Goal: Information Seeking & Learning: Learn about a topic

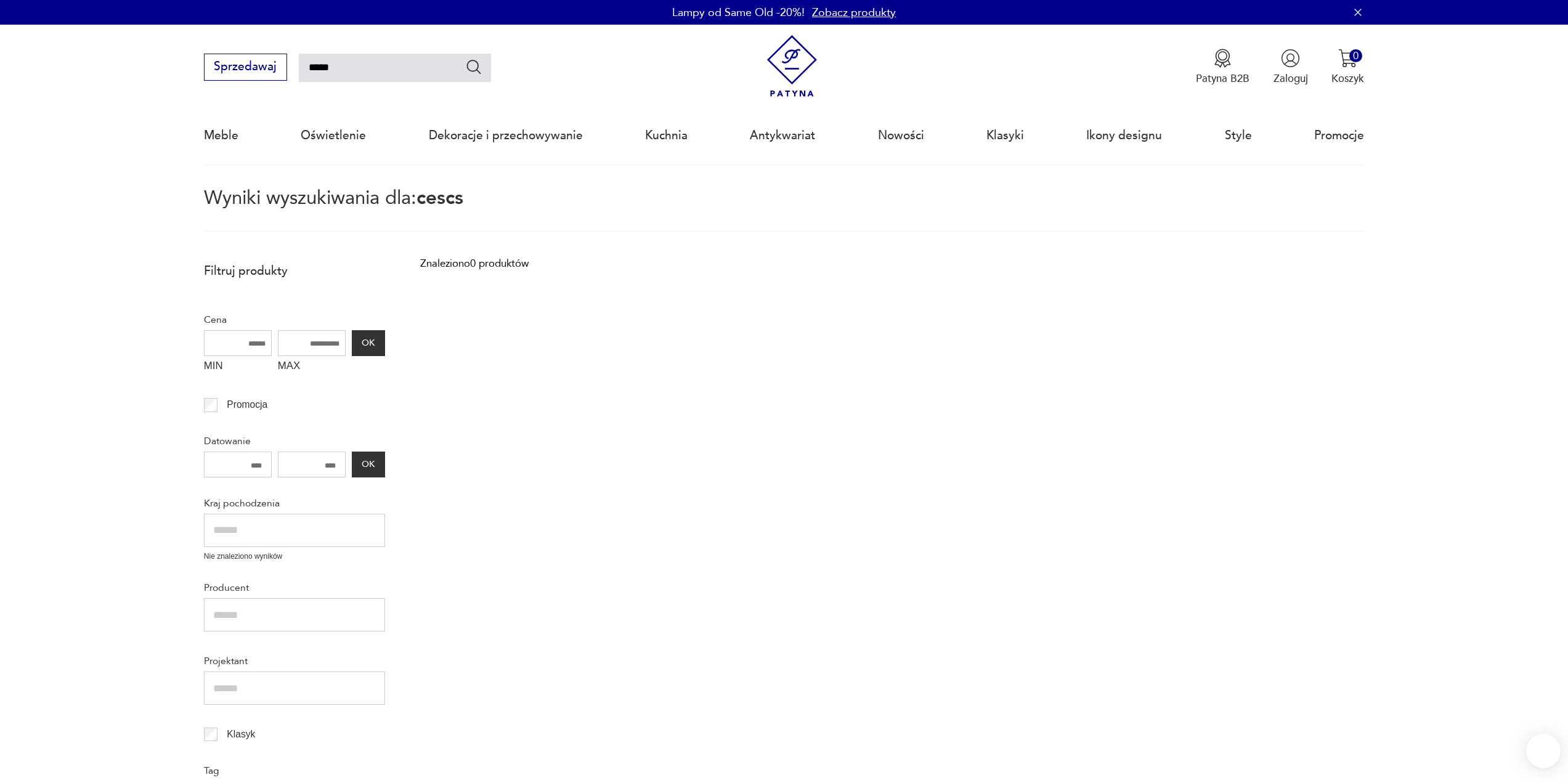
click at [378, 107] on div "Meble Oświetlenie Dekoracje i przechowywanie Kuchnia Antykwariat Nowości Klasyk…" at bounding box center [784, 135] width 1160 height 56
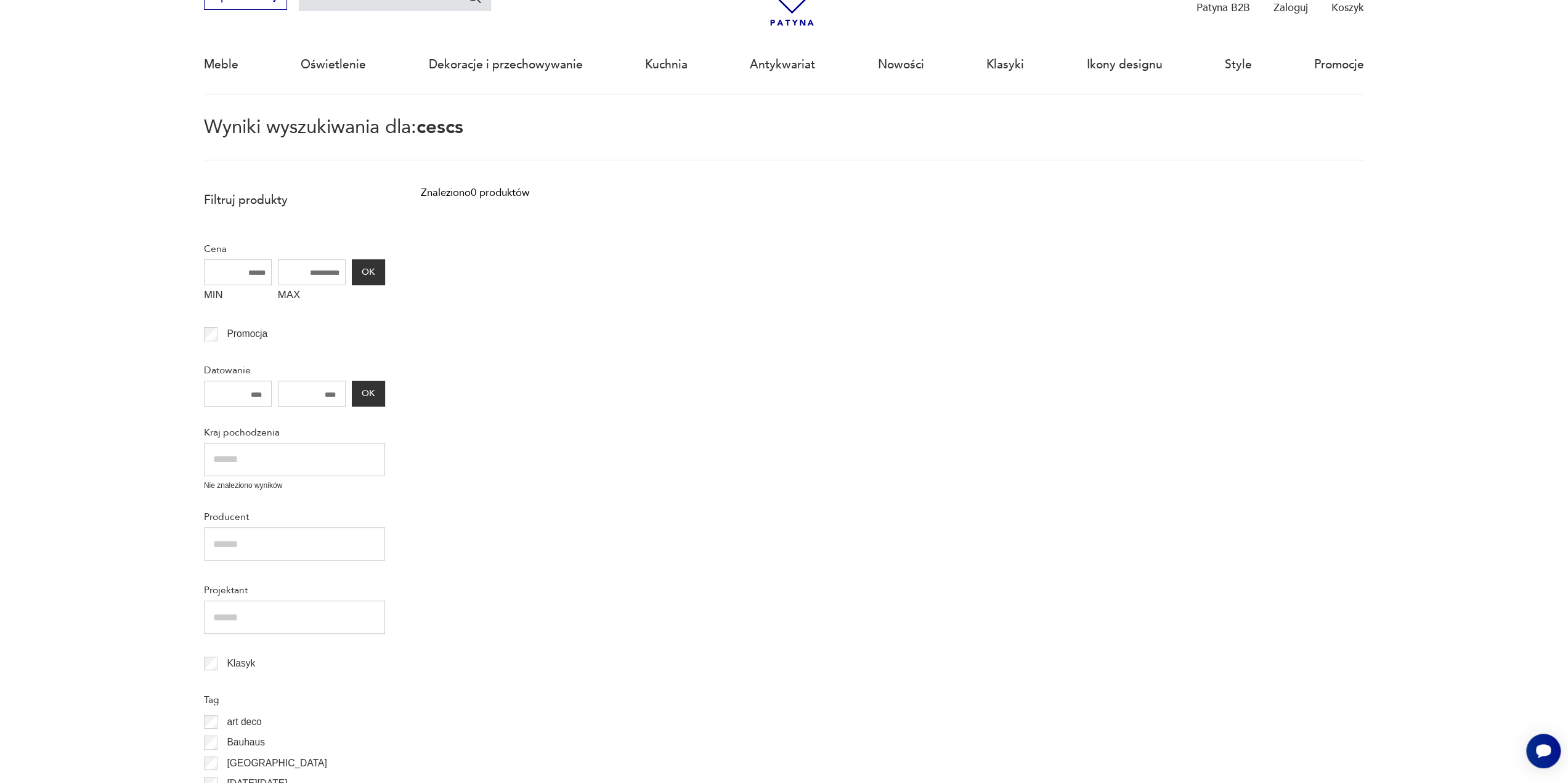
click at [378, 65] on div "Meble Oświetlenie Dekoracje i przechowywanie Kuchnia Antykwariat Nowości Klasyk…" at bounding box center [784, 65] width 1160 height 56
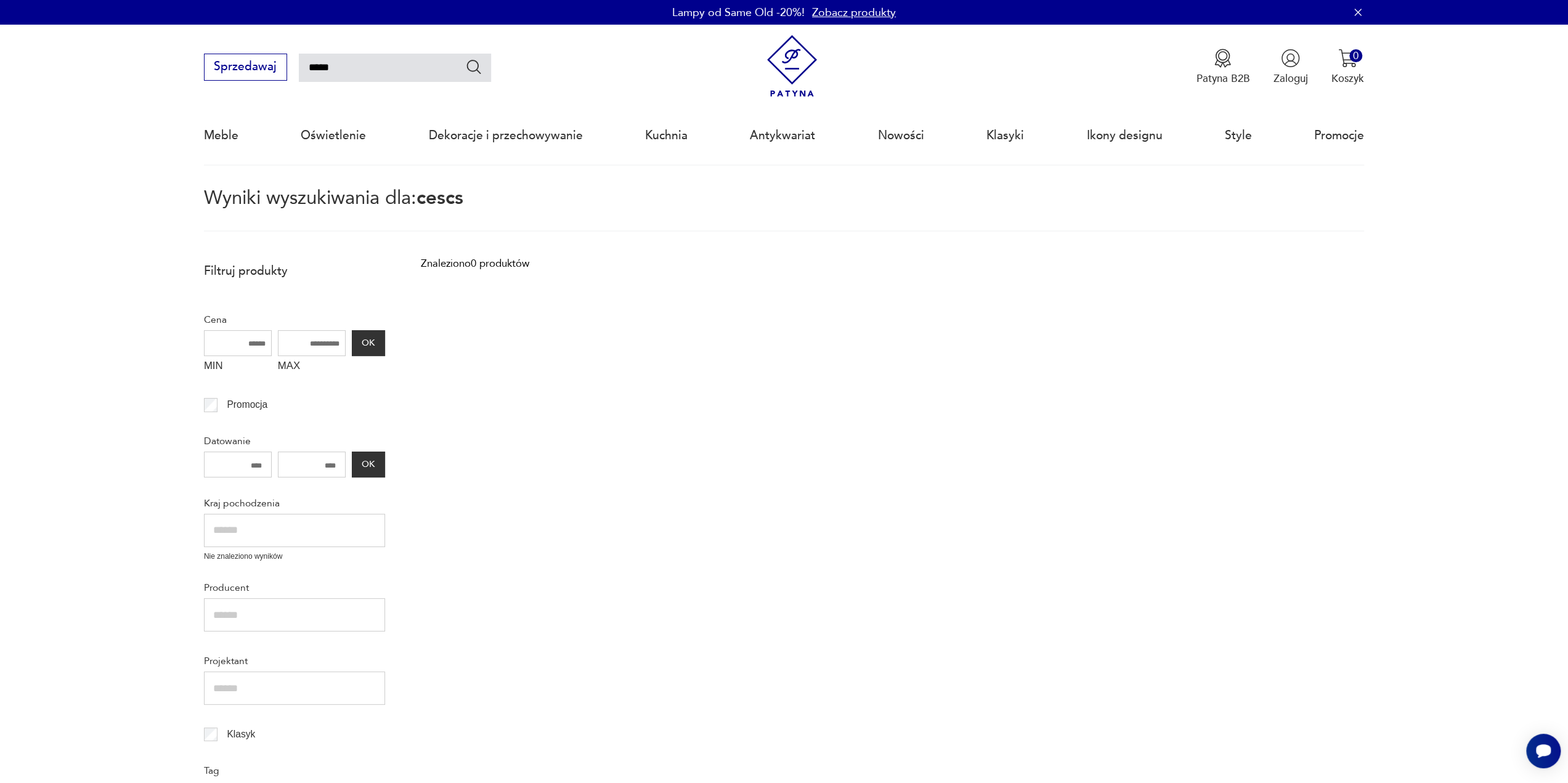
click at [318, 71] on input "*****" at bounding box center [395, 68] width 193 height 28
type input "*****"
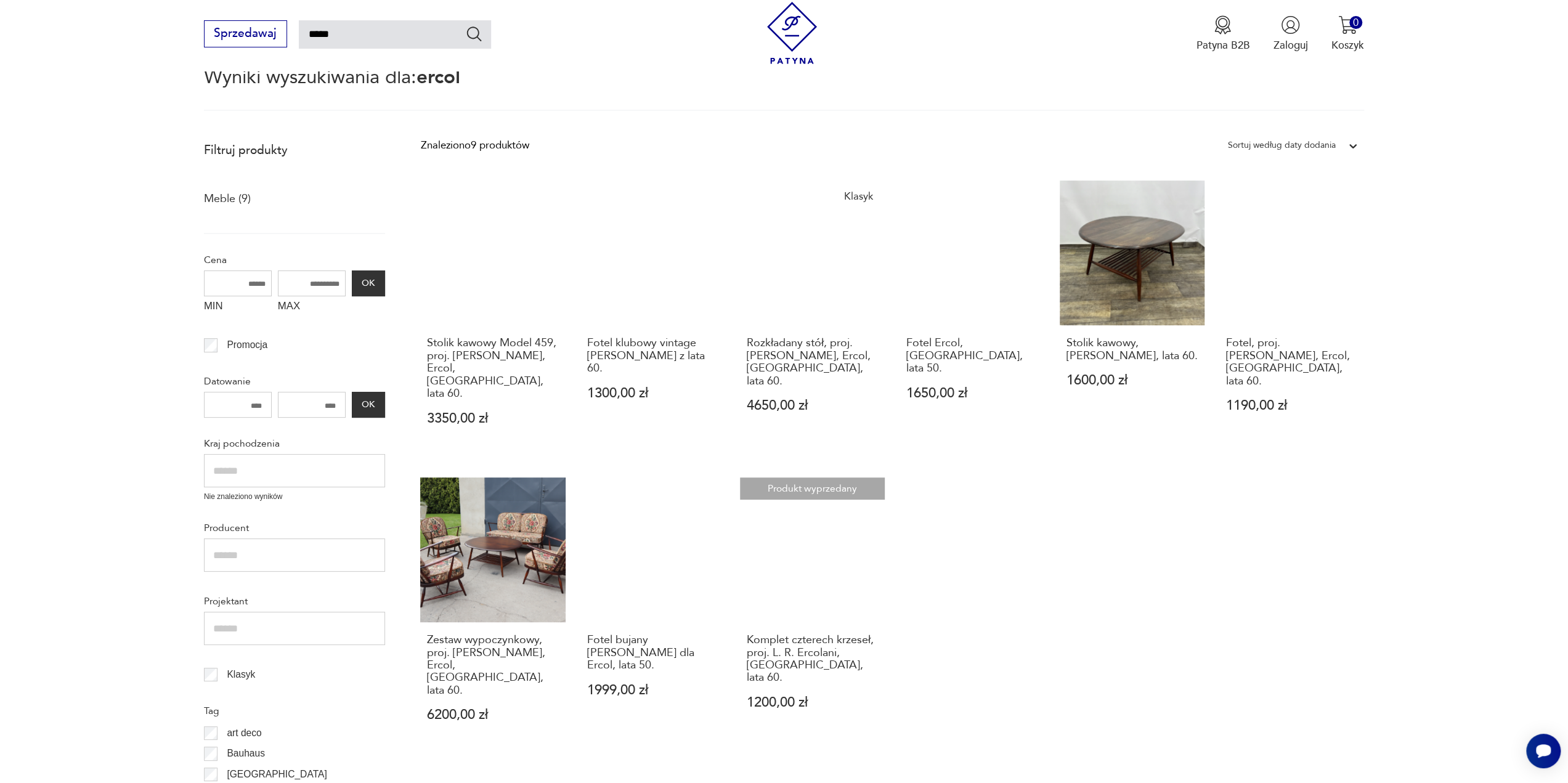
scroll to position [123, 0]
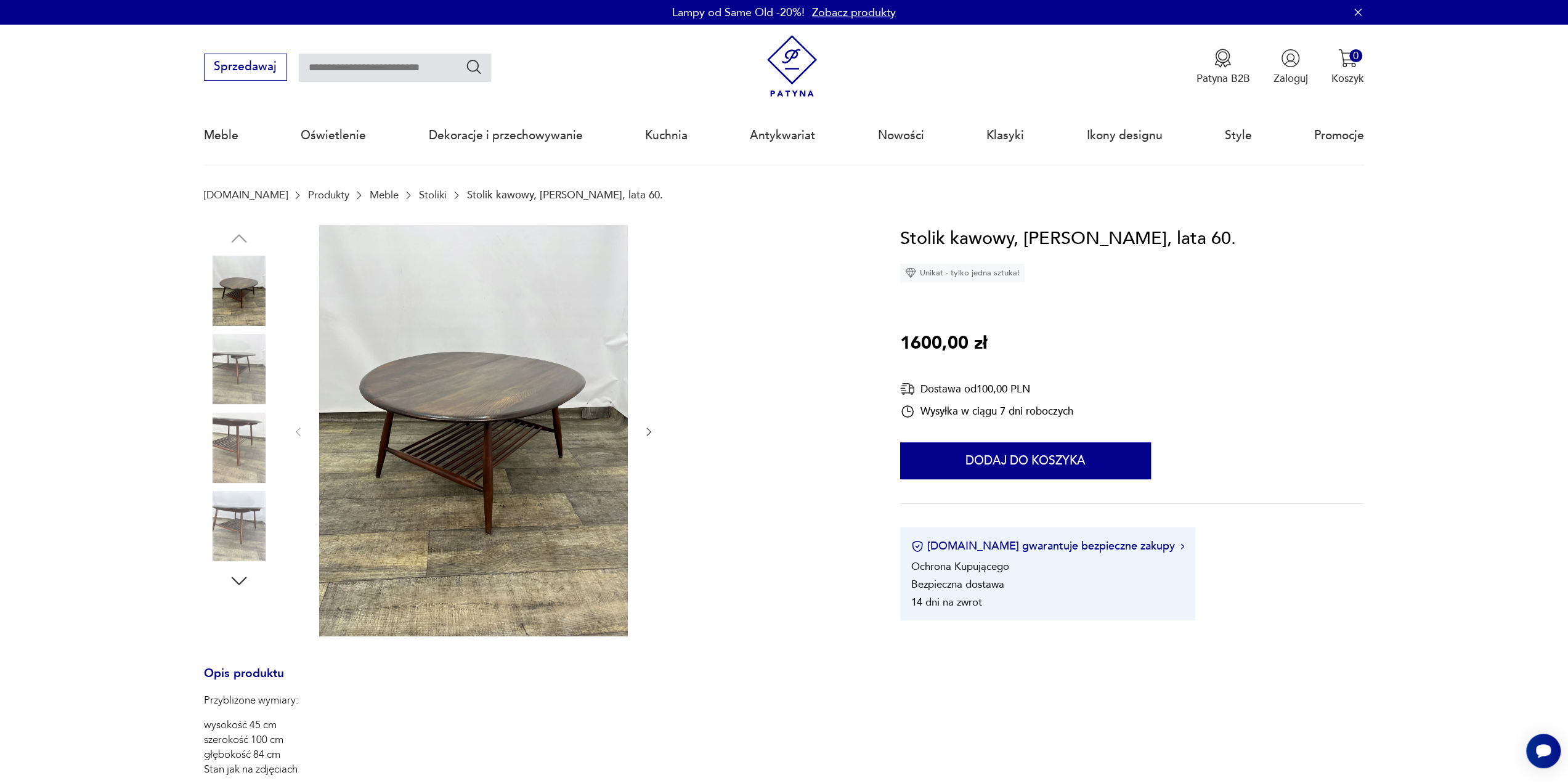
click at [643, 428] on icon "button" at bounding box center [648, 432] width 12 height 12
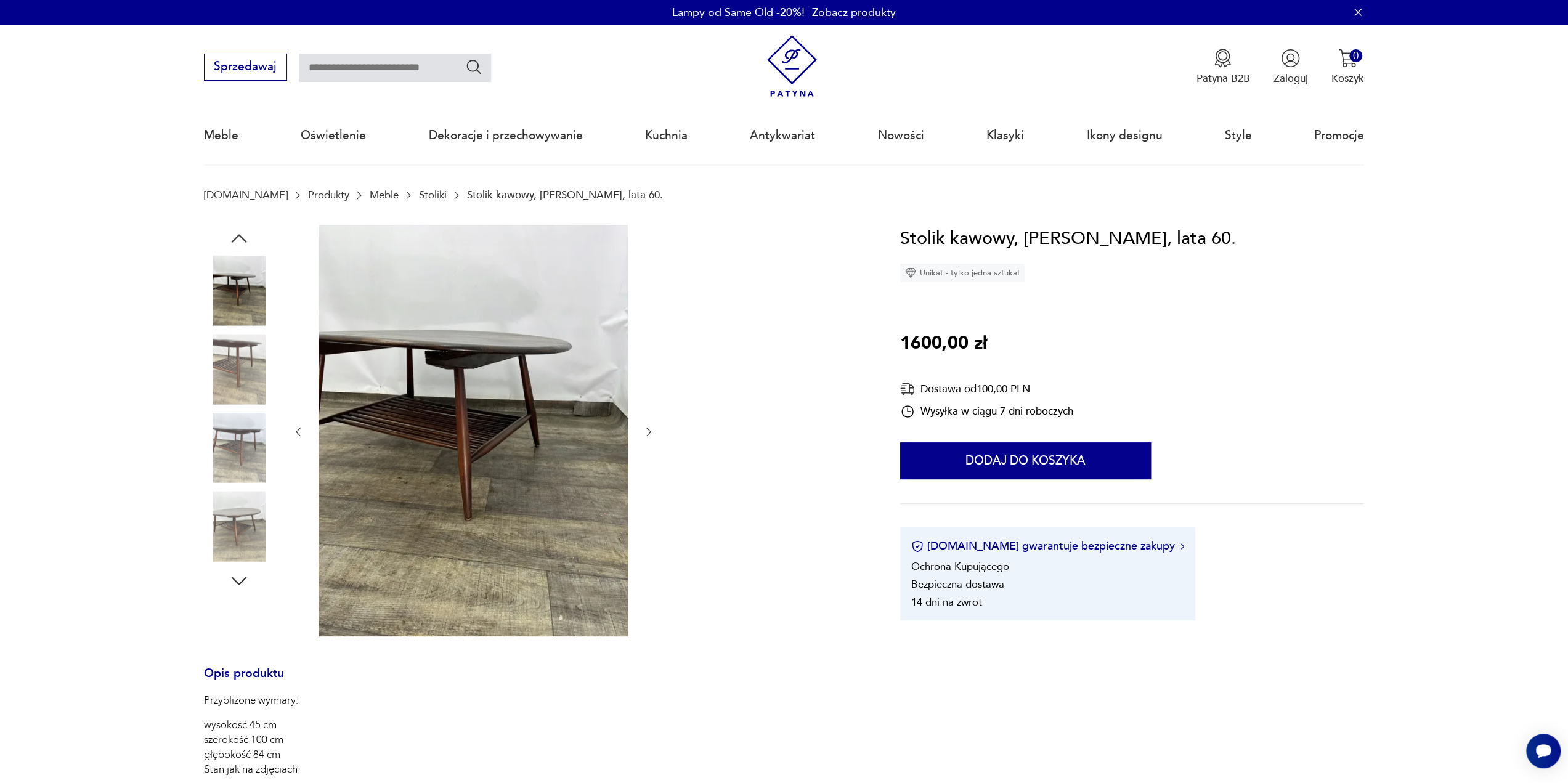
click at [646, 431] on icon "button" at bounding box center [648, 432] width 12 height 12
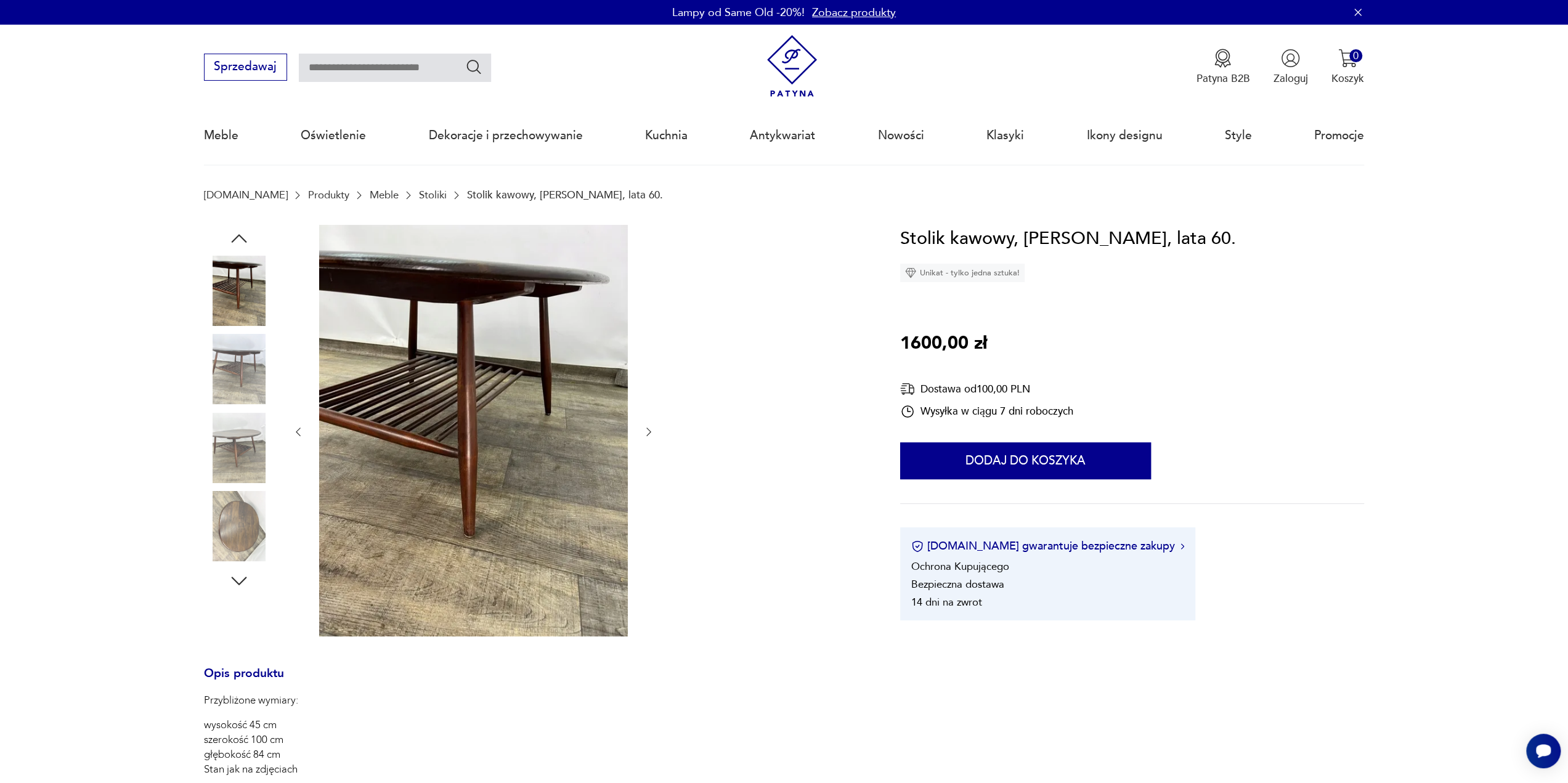
click at [646, 431] on icon "button" at bounding box center [648, 432] width 12 height 12
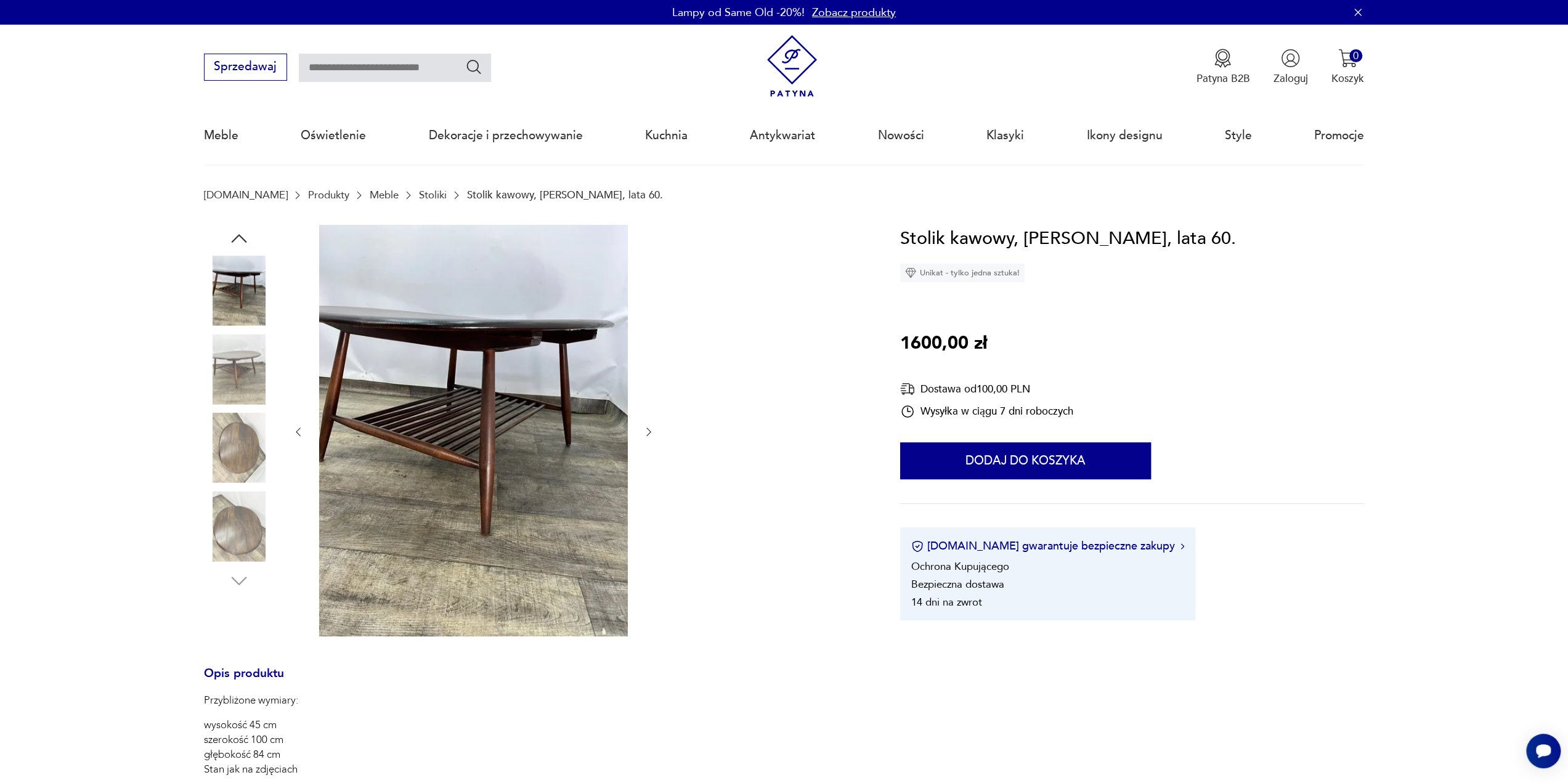
click at [646, 431] on icon "button" at bounding box center [648, 432] width 12 height 12
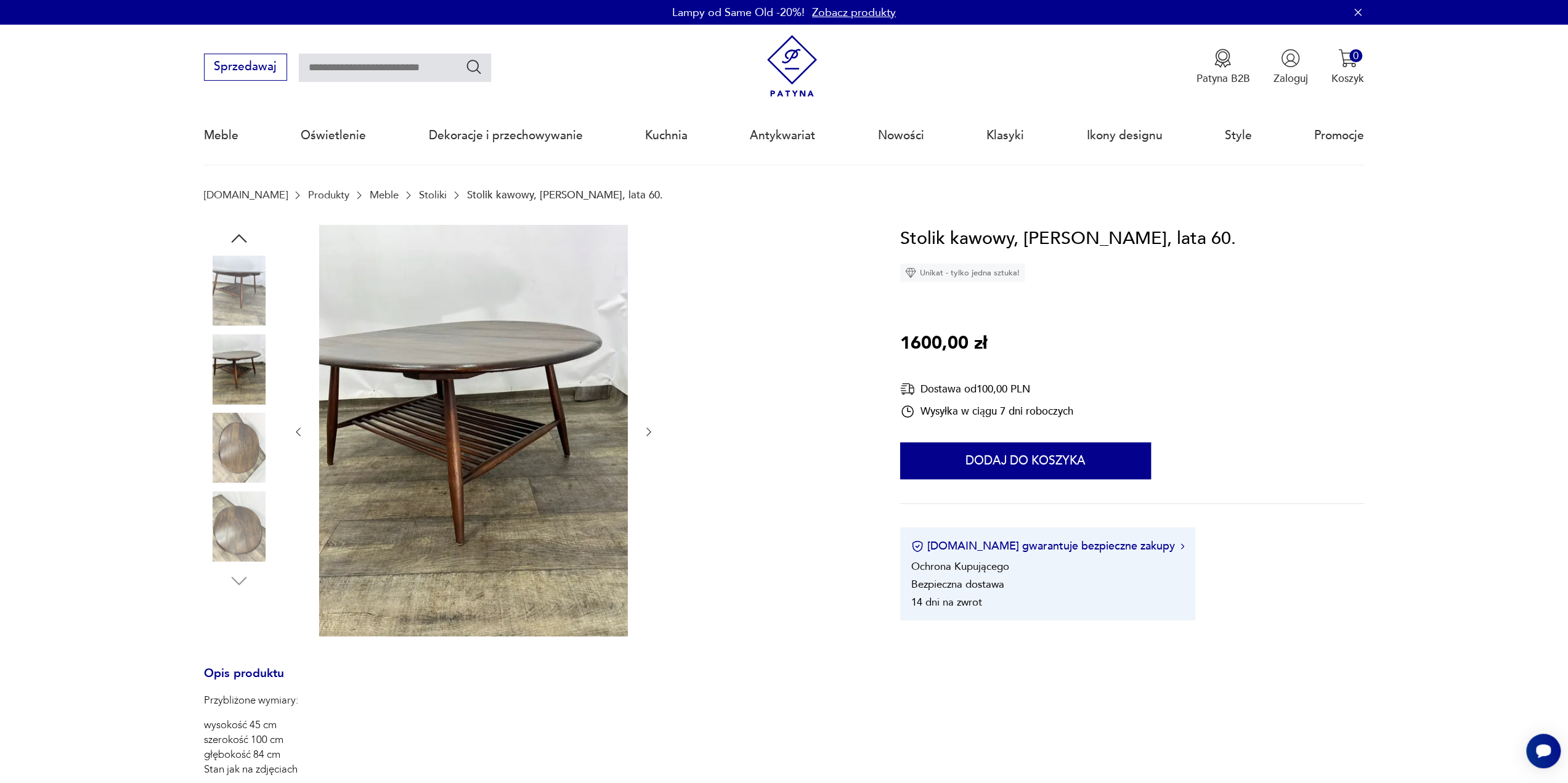
click at [646, 431] on icon "button" at bounding box center [648, 432] width 12 height 12
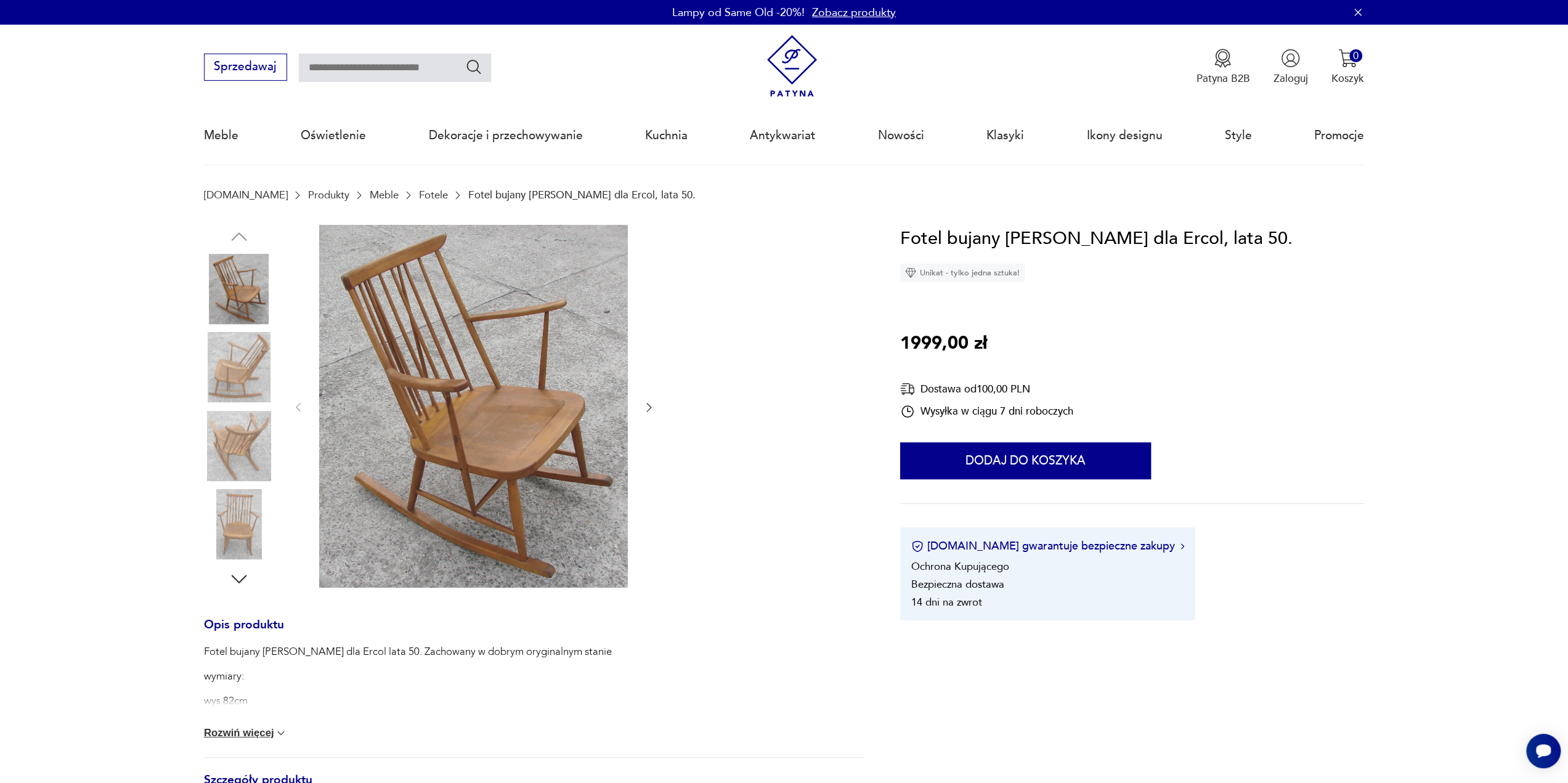
click at [647, 403] on icon "button" at bounding box center [649, 408] width 5 height 8
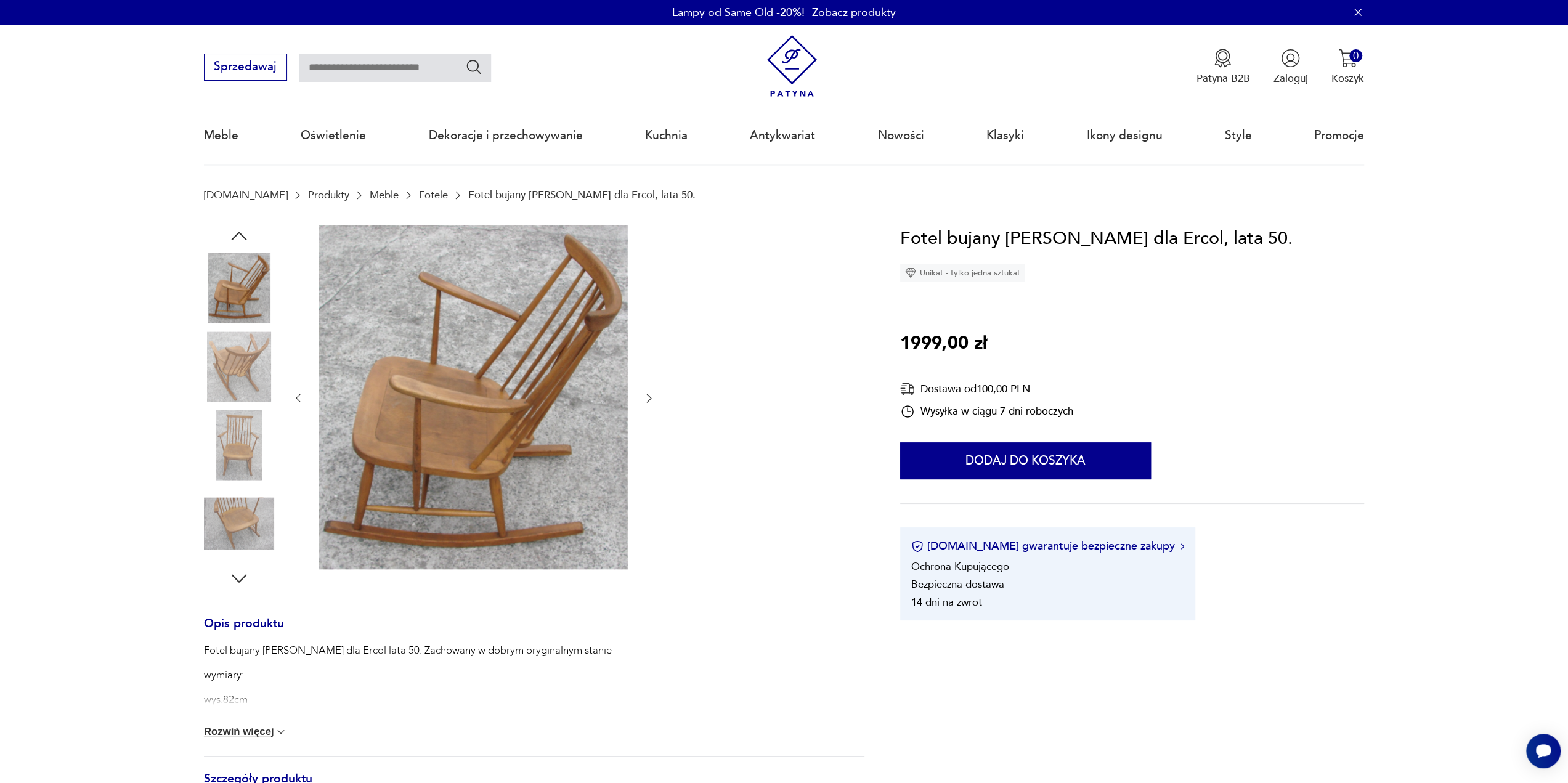
click at [647, 403] on icon "button" at bounding box center [648, 398] width 12 height 12
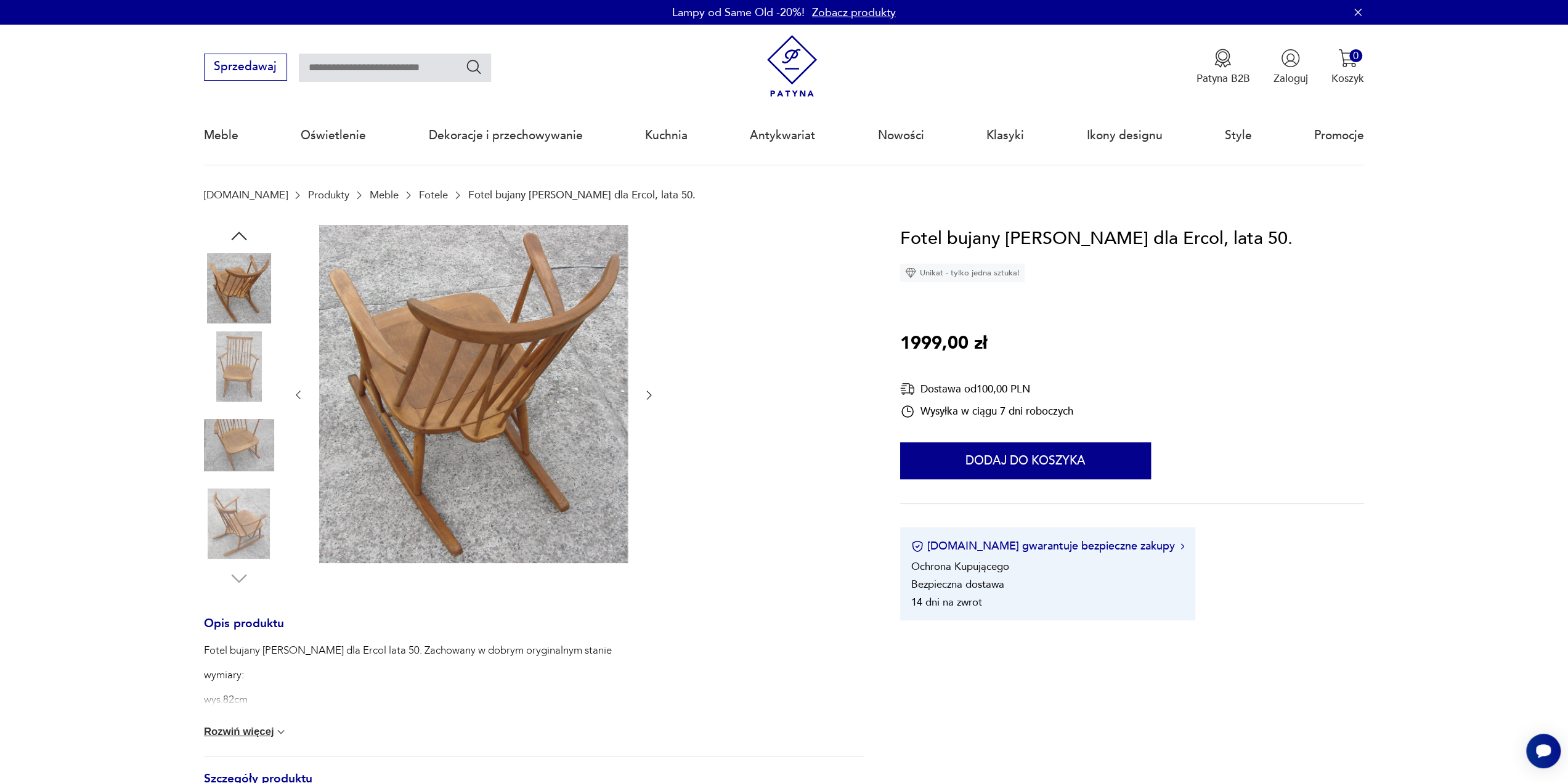
click at [647, 403] on div at bounding box center [473, 396] width 363 height 341
